Goal: Task Accomplishment & Management: Manage account settings

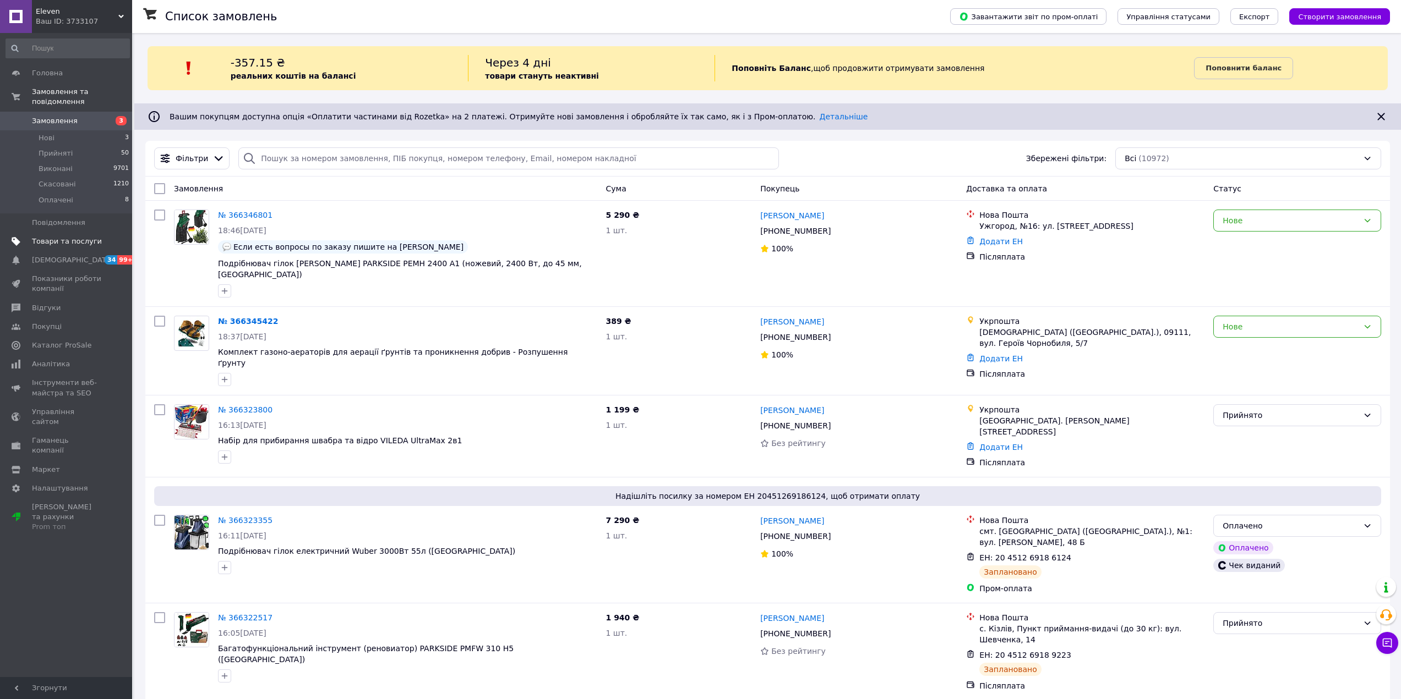
click at [70, 237] on span "Товари та послуги" at bounding box center [67, 242] width 70 height 10
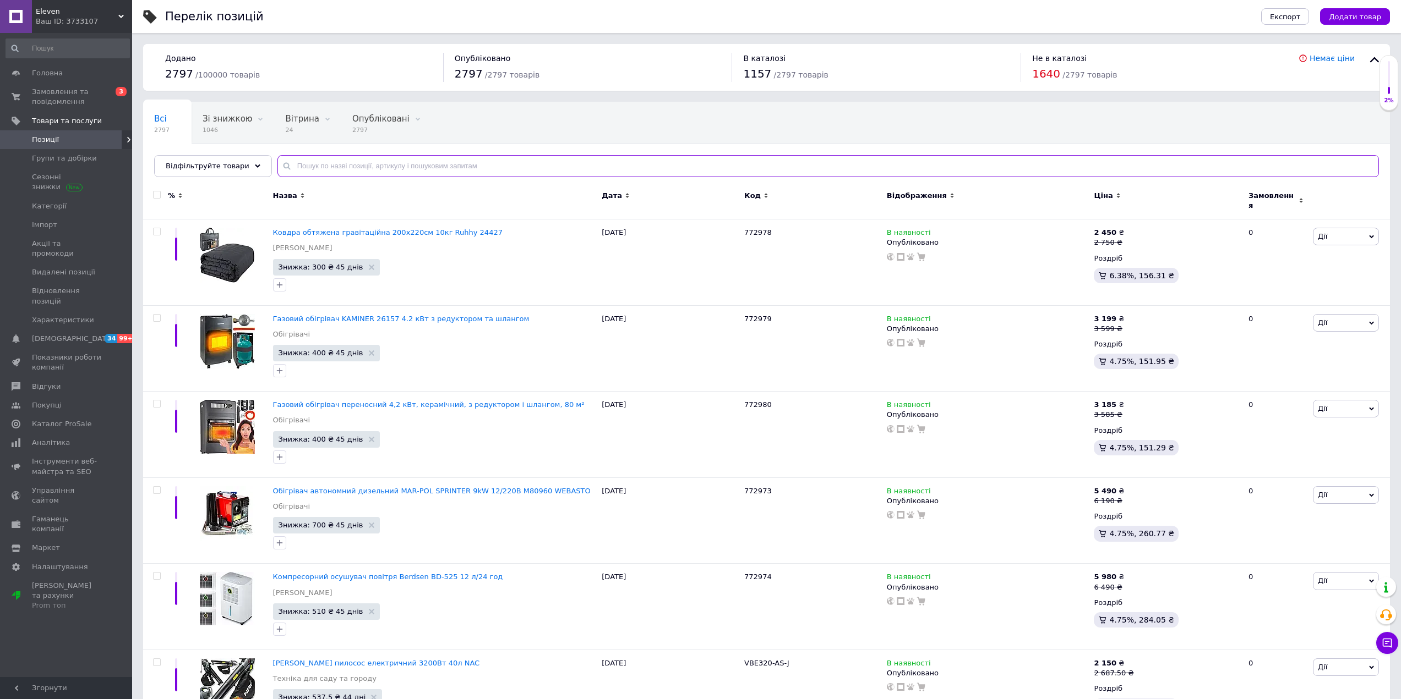
click at [357, 157] on input "text" at bounding box center [827, 166] width 1101 height 22
type input "80950"
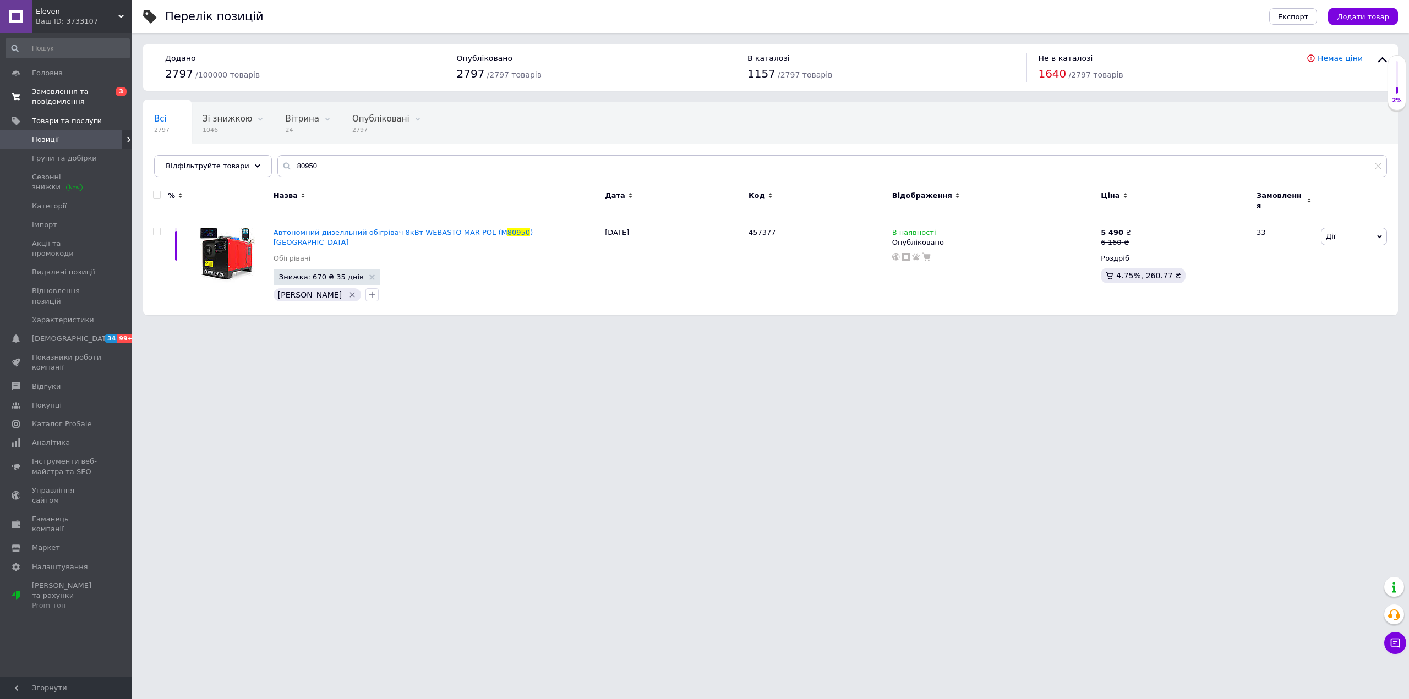
click at [57, 97] on span "Замовлення та повідомлення" at bounding box center [67, 97] width 70 height 20
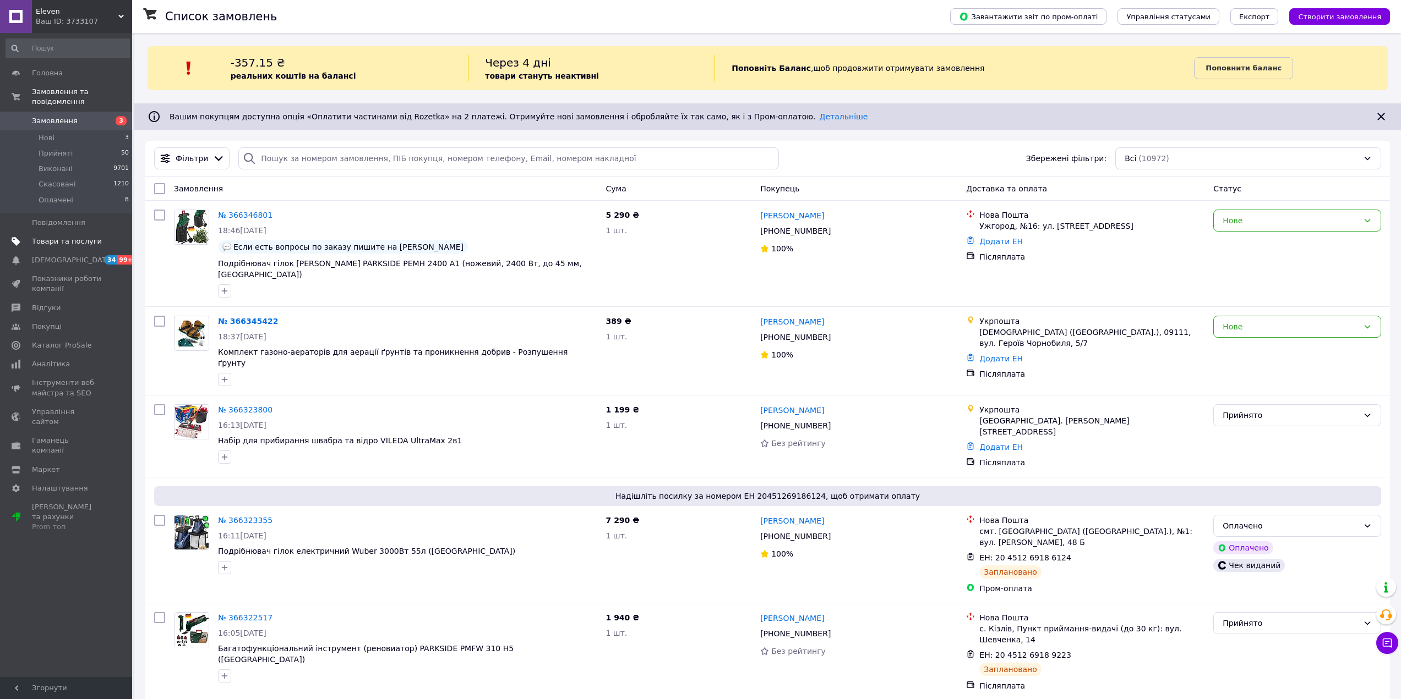
click at [57, 237] on span "Товари та послуги" at bounding box center [67, 242] width 70 height 10
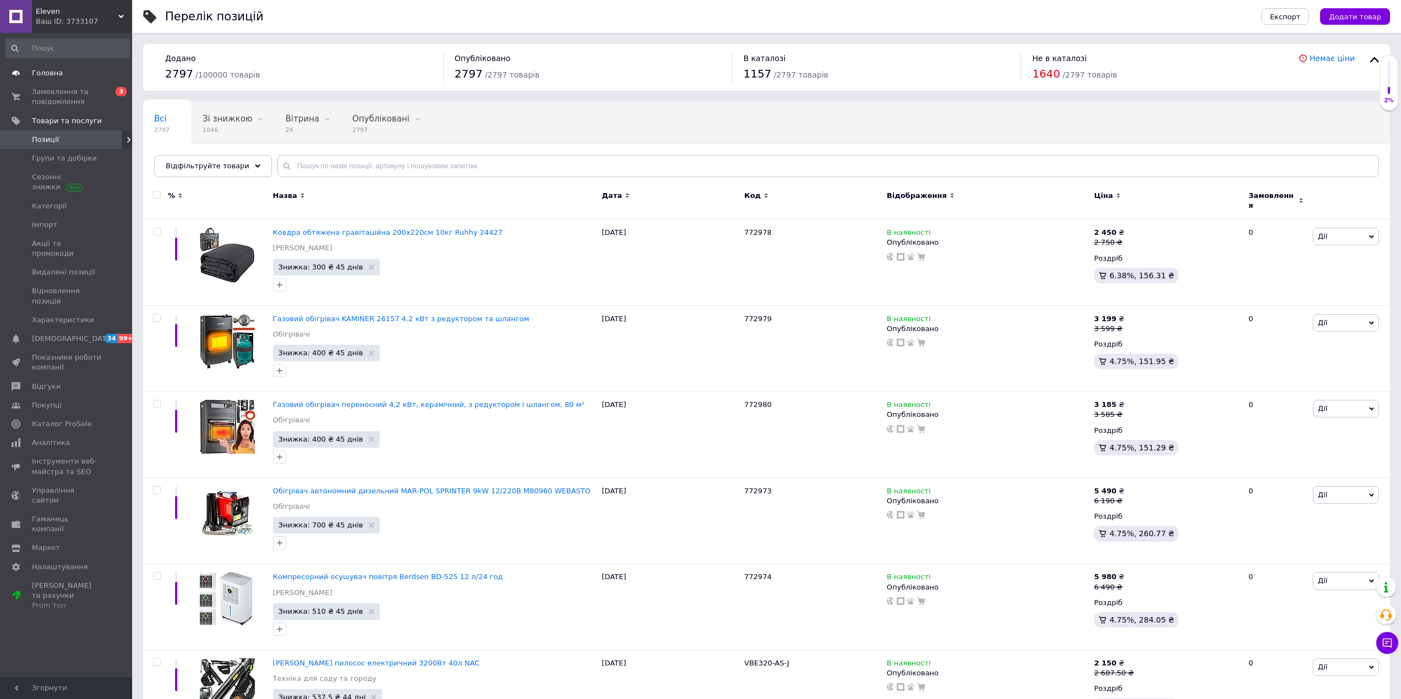
click at [57, 78] on span "Головна" at bounding box center [47, 73] width 31 height 10
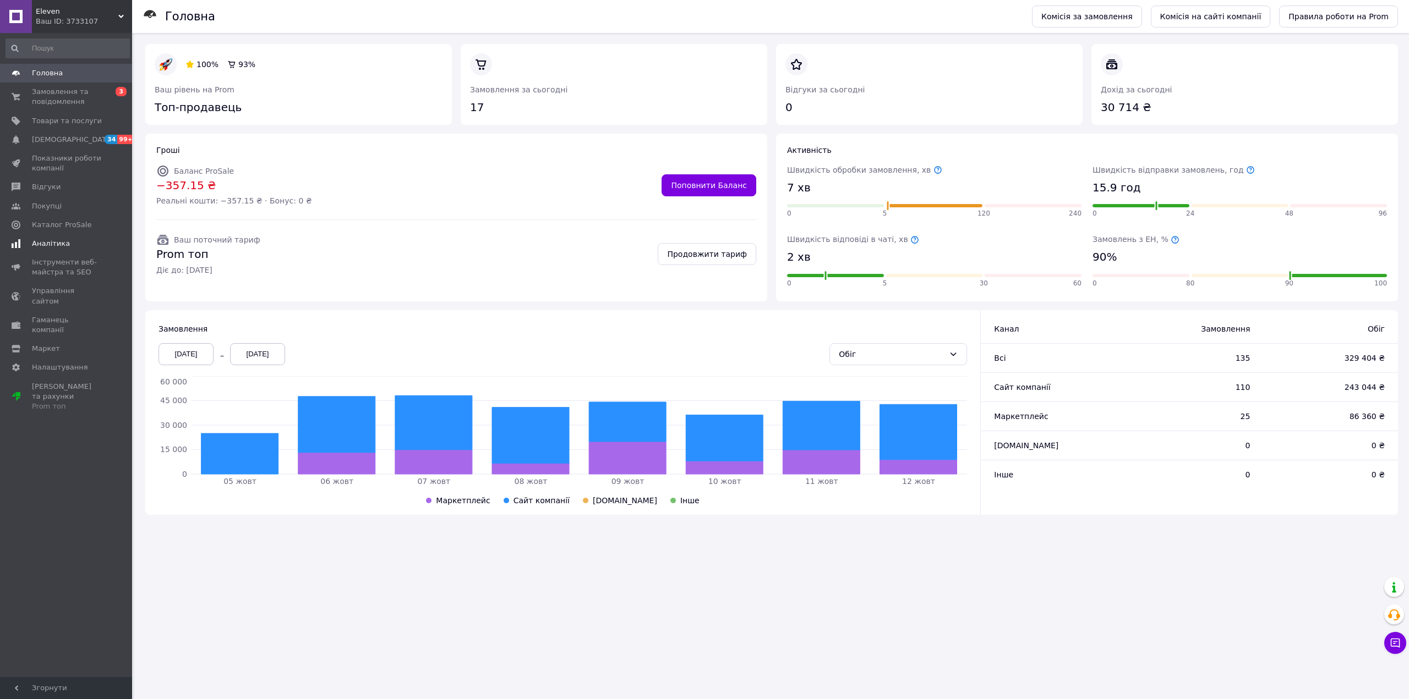
click at [51, 242] on span "Аналітика" at bounding box center [51, 244] width 38 height 10
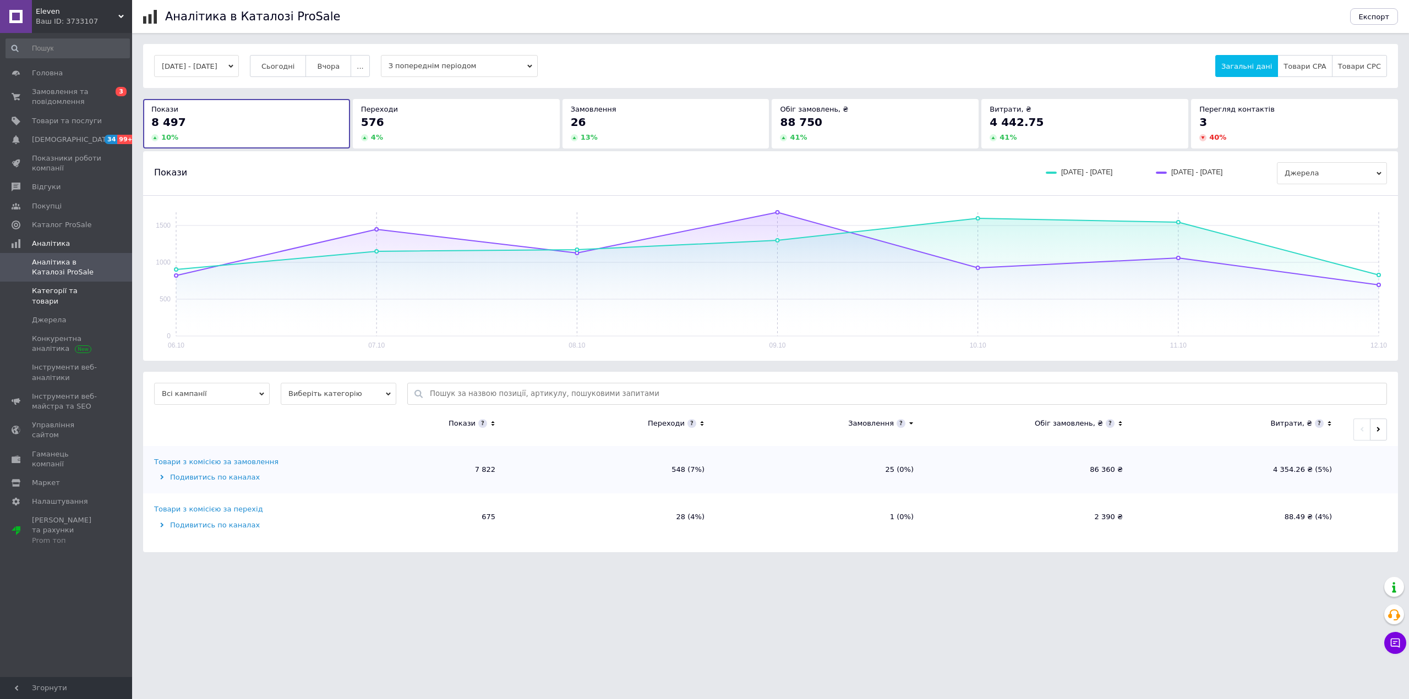
click at [73, 291] on span "Категорії та товари" at bounding box center [67, 296] width 70 height 20
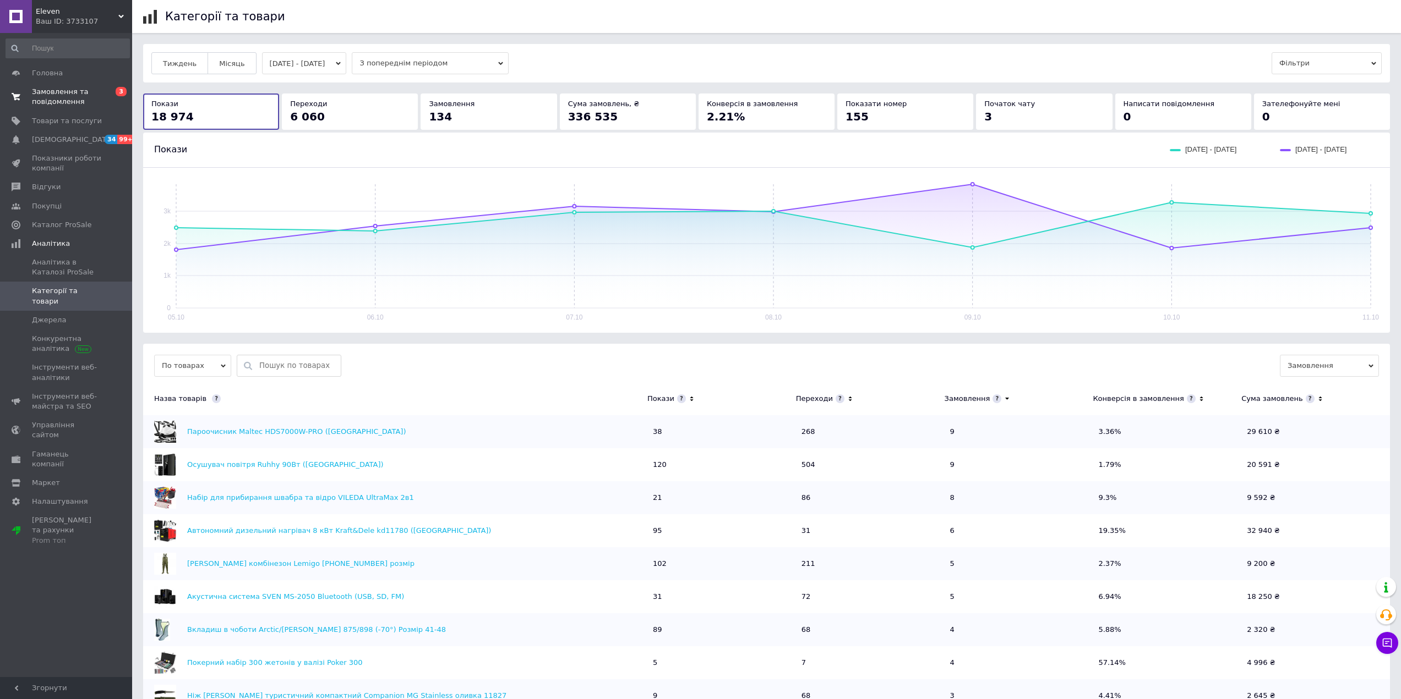
click at [54, 95] on span "Замовлення та повідомлення" at bounding box center [67, 97] width 70 height 20
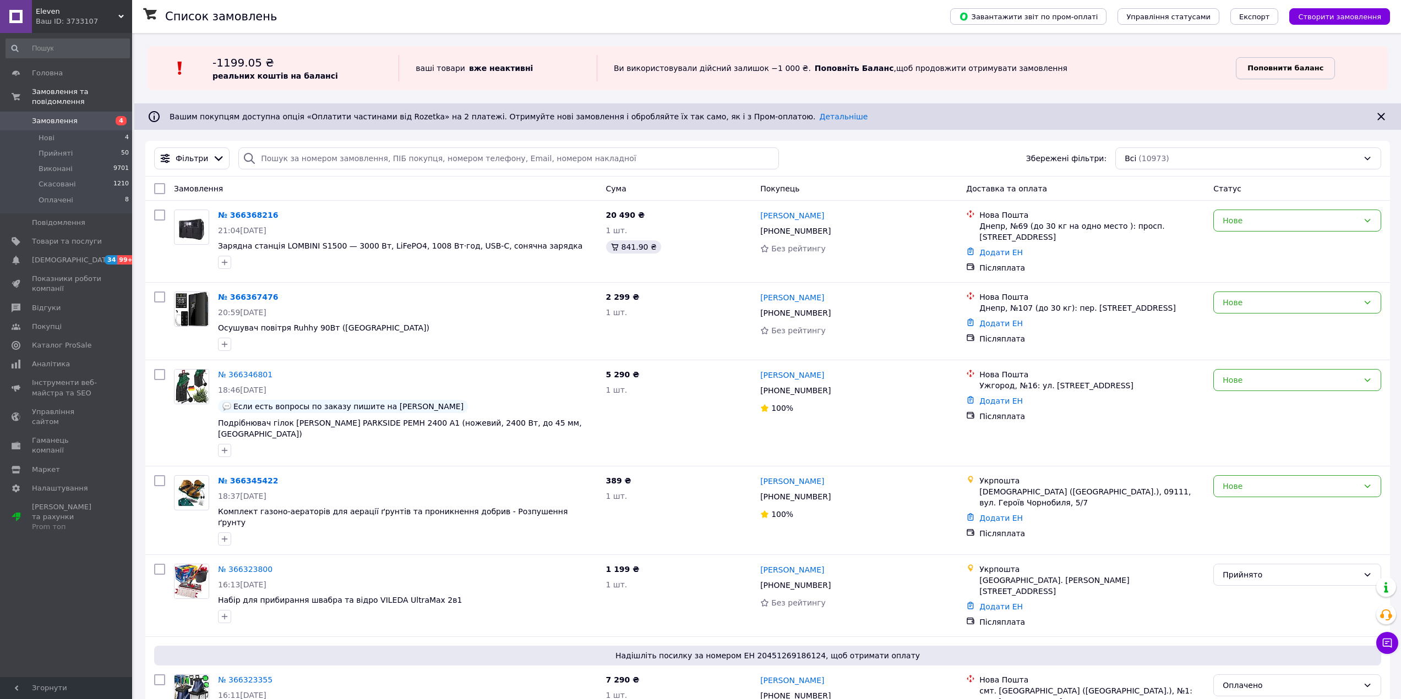
click at [1273, 64] on b "Поповнити баланс" at bounding box center [1285, 68] width 76 height 8
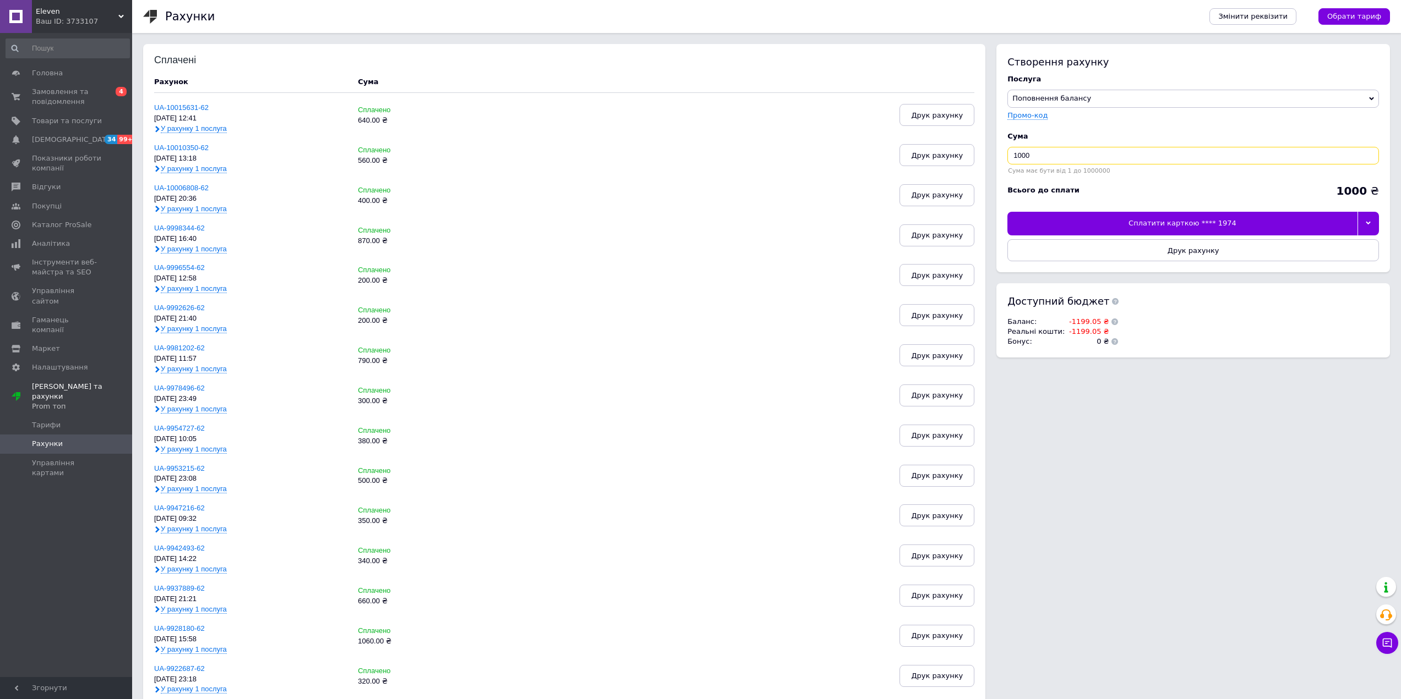
click at [1065, 152] on input "1000" at bounding box center [1192, 156] width 371 height 18
type input "1200"
click at [1369, 227] on div at bounding box center [1367, 223] width 21 height 23
click at [1078, 278] on div "Інші способи оплати" at bounding box center [1192, 277] width 359 height 10
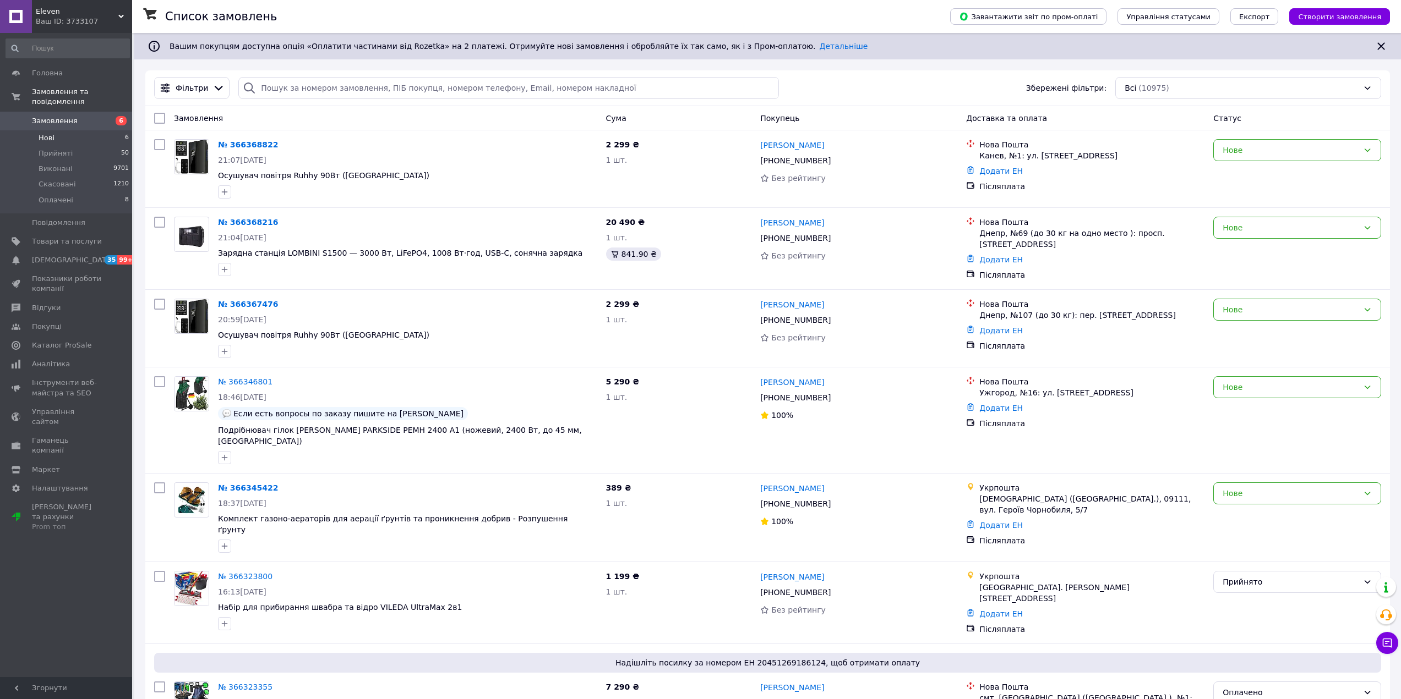
click at [63, 130] on li "Нові 6" at bounding box center [67, 137] width 135 height 15
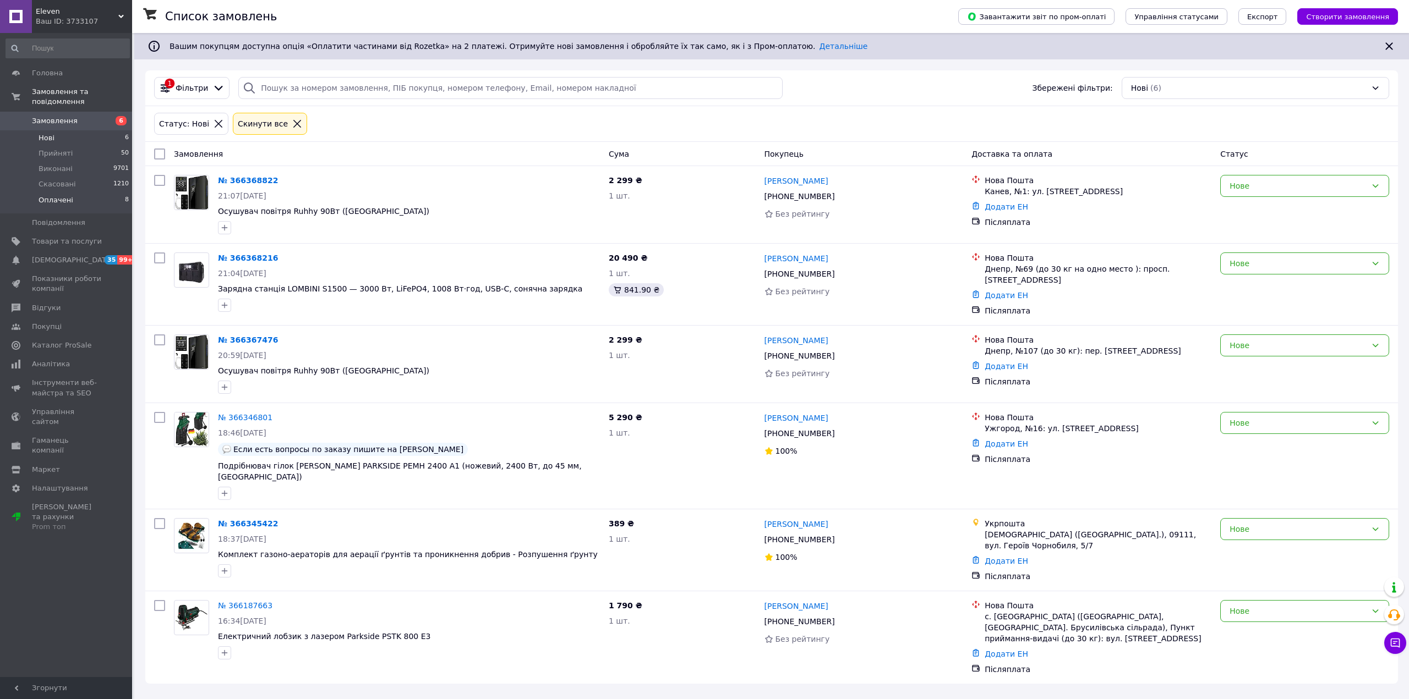
click at [63, 195] on span "Оплачені" at bounding box center [56, 200] width 35 height 10
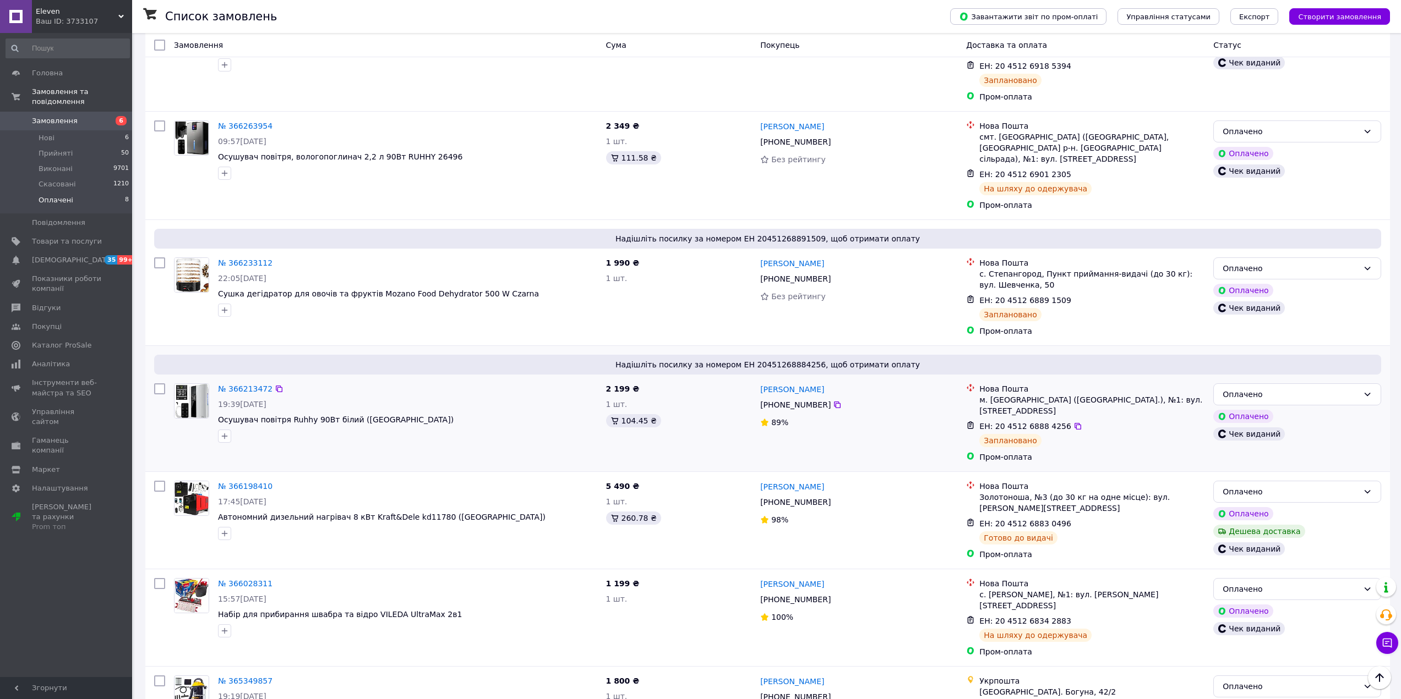
scroll to position [323, 0]
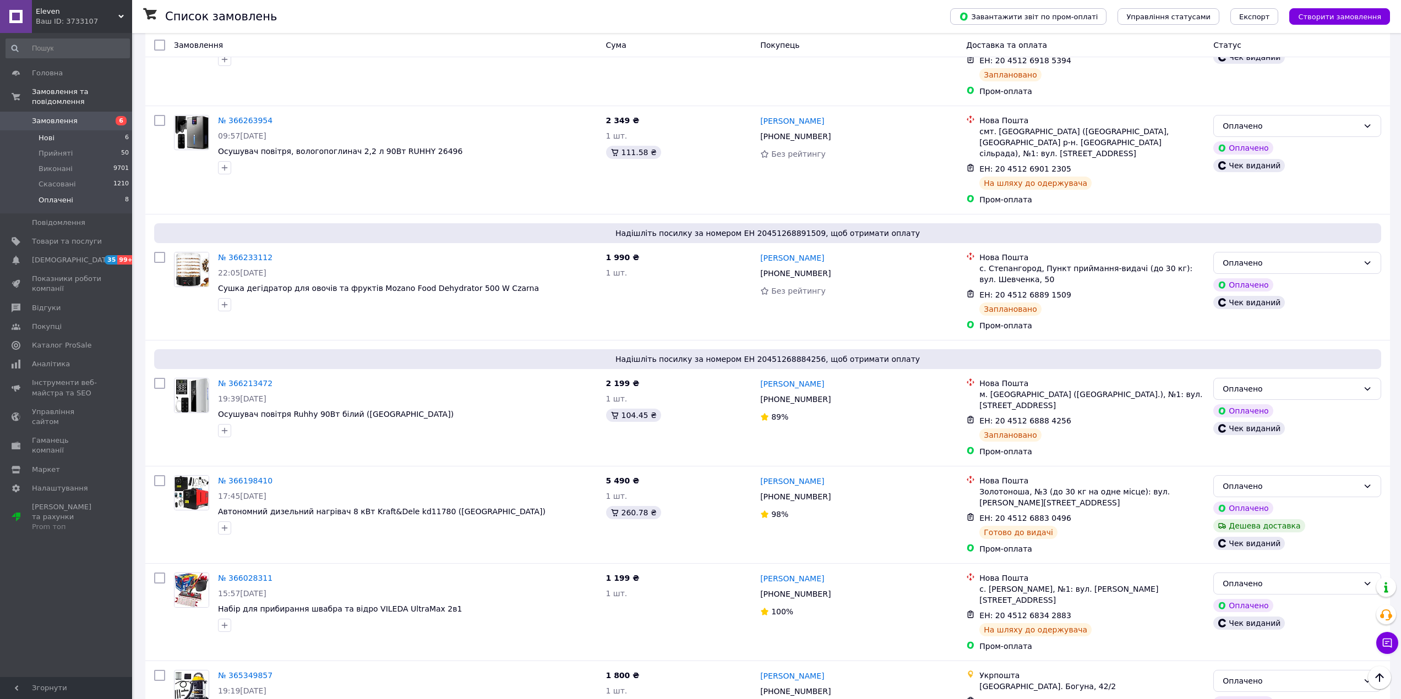
click at [39, 133] on span "Нові" at bounding box center [47, 138] width 16 height 10
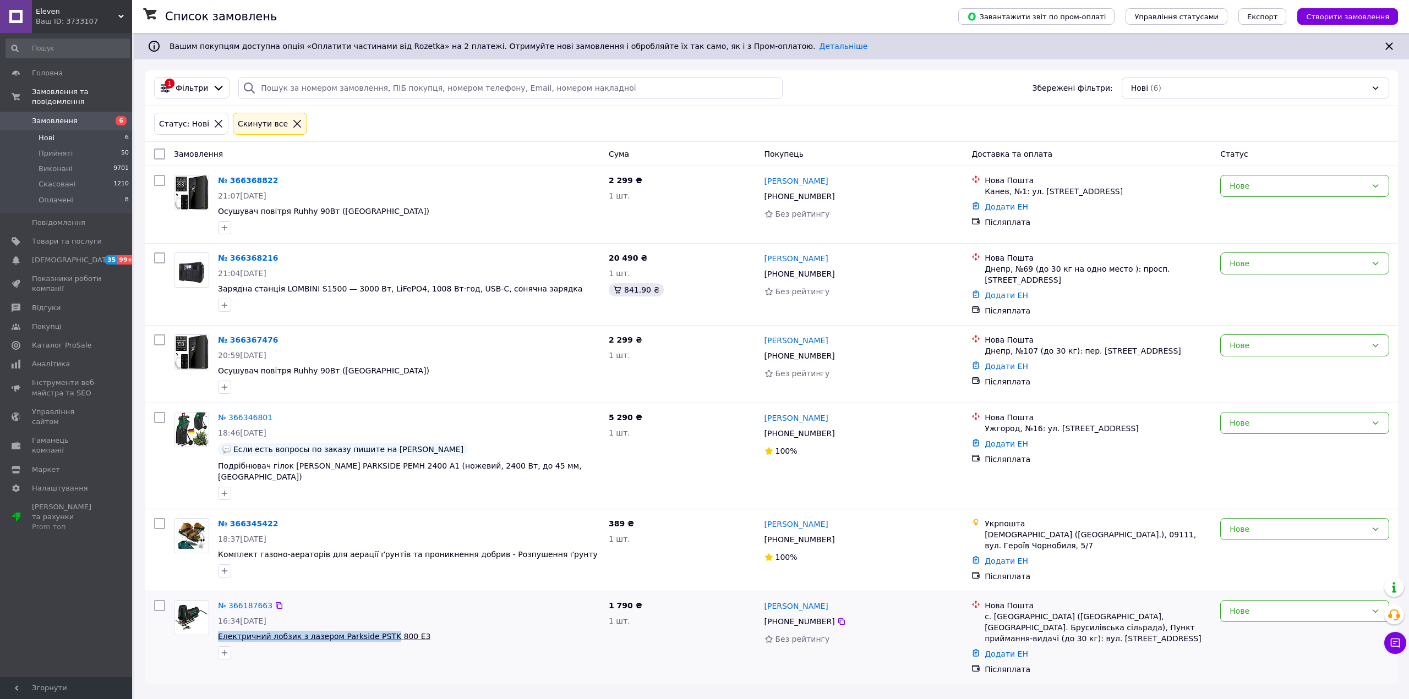
drag, startPoint x: 215, startPoint y: 624, endPoint x: 376, endPoint y: 624, distance: 161.3
click at [376, 624] on div "№ 366187663 16:34, 11.10.2025 Електричний лобзик з лазером Parkside PSTK 800 E3" at bounding box center [409, 630] width 391 height 68
copy span "Електричний лобзик з лазером Parkside PSTK"
click at [526, 599] on div "№ 366187663" at bounding box center [409, 605] width 384 height 13
